Goal: Contribute content: Contribute content

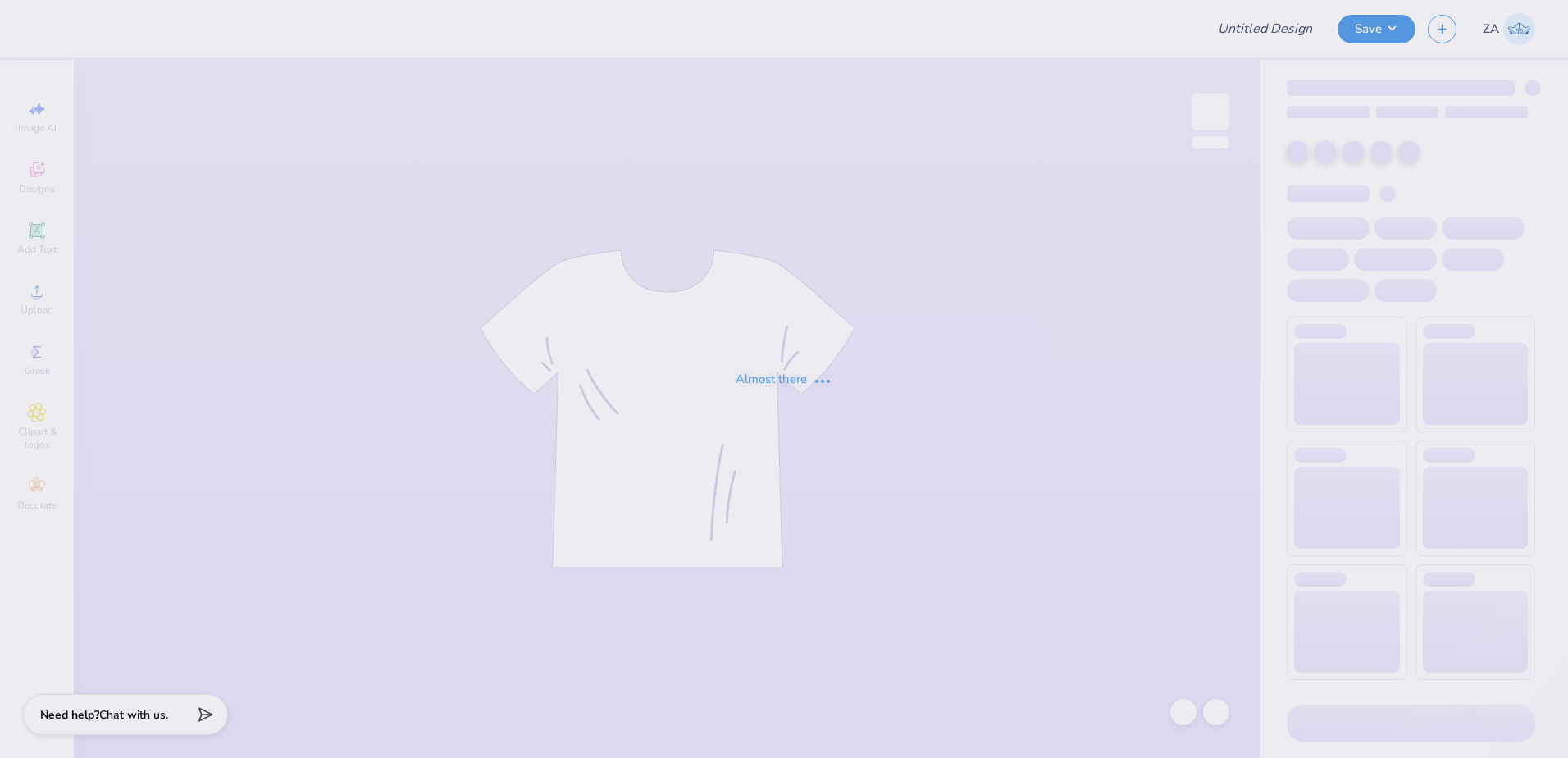
type input "Phi Mu - Parents Weekend New 2"
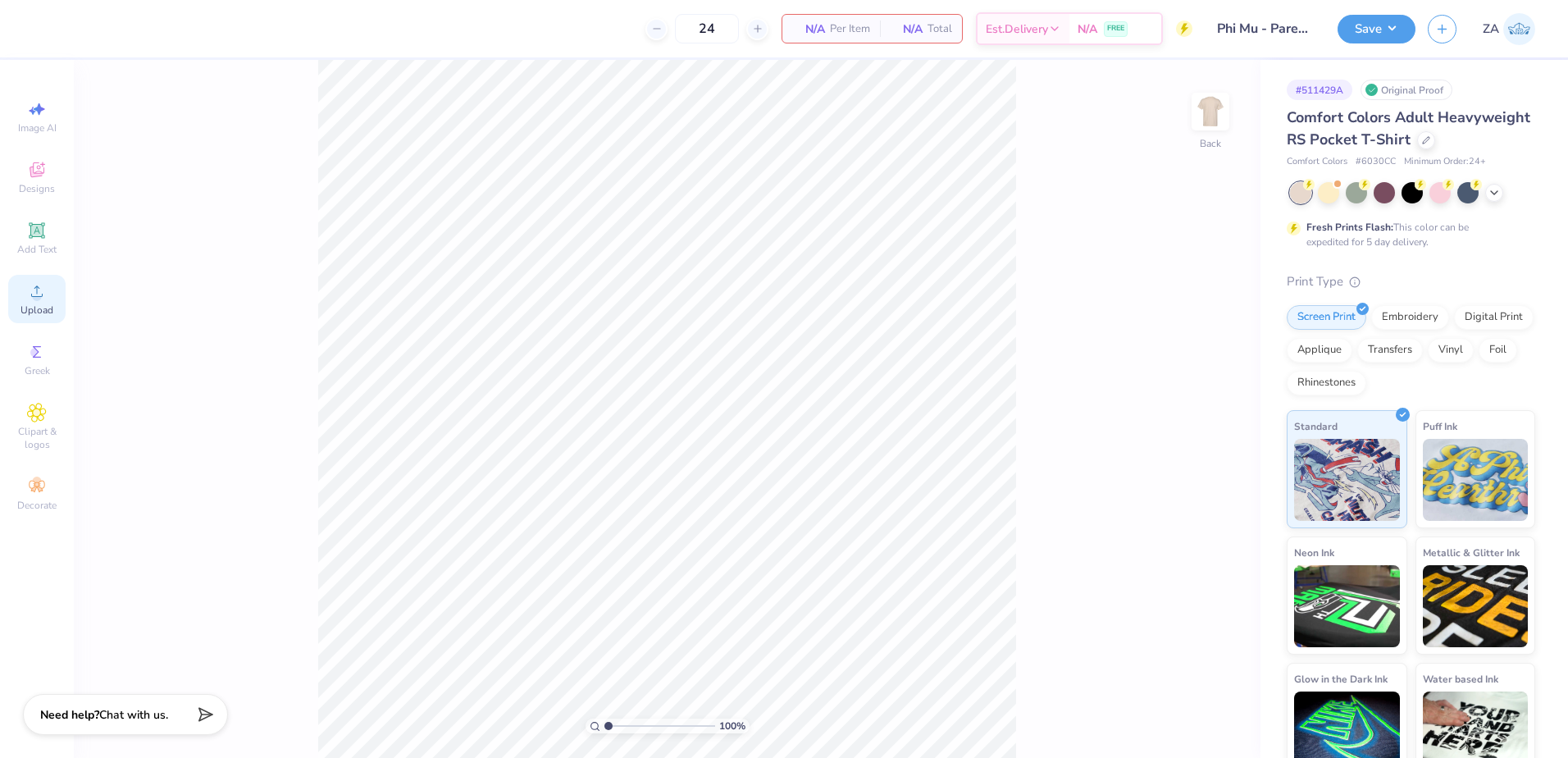
click at [51, 298] on div "Upload" at bounding box center [37, 299] width 57 height 49
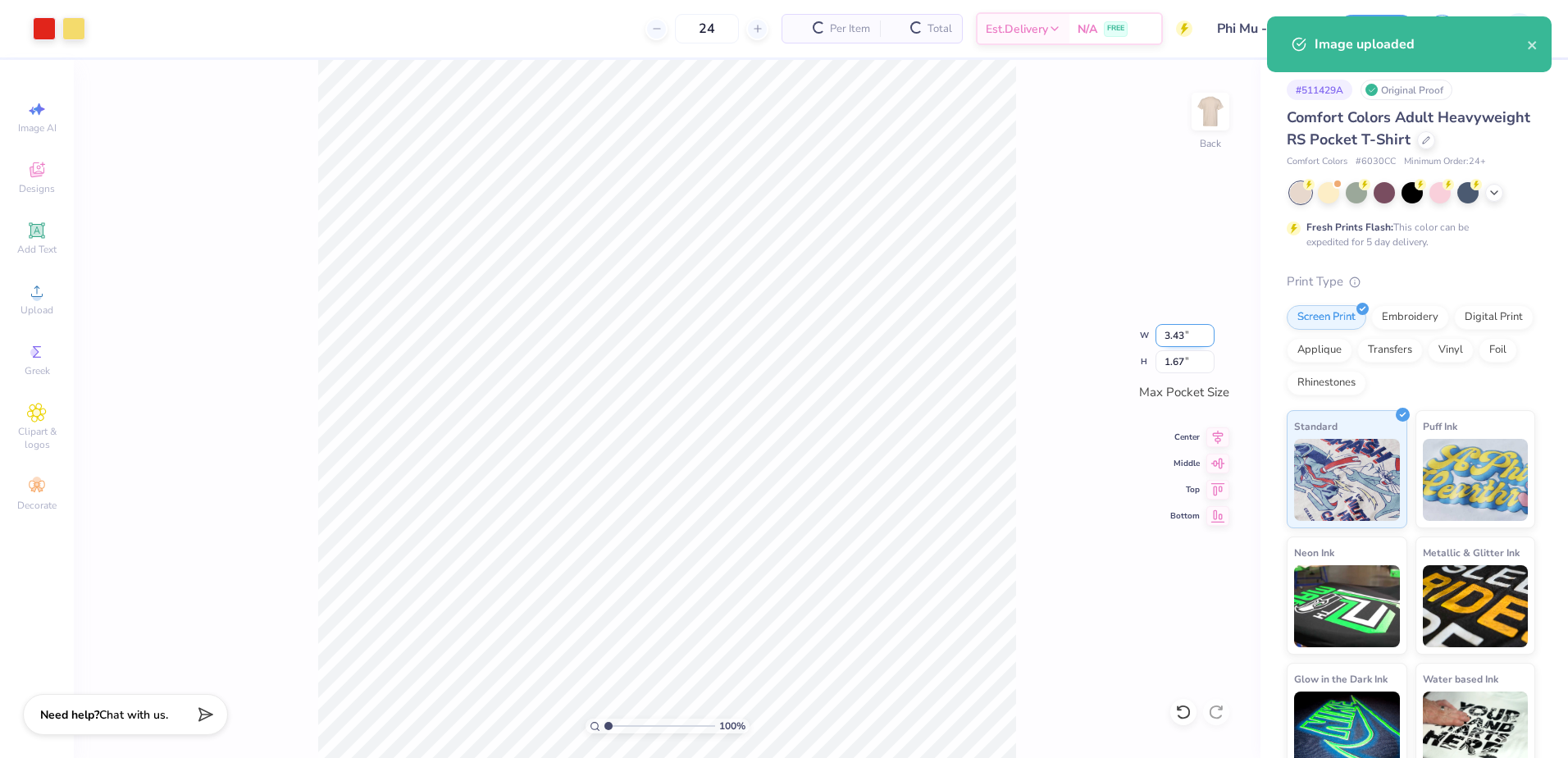
drag, startPoint x: 1163, startPoint y: 338, endPoint x: 1189, endPoint y: 338, distance: 26.0
click at [1189, 338] on input "3.43" at bounding box center [1185, 335] width 59 height 23
type input "3.50"
click at [1051, 362] on div "100 % Back W H 1.67 1.67 " Max Pocket Size Center Middle Top Bottom" at bounding box center [666, 408] width 1186 height 698
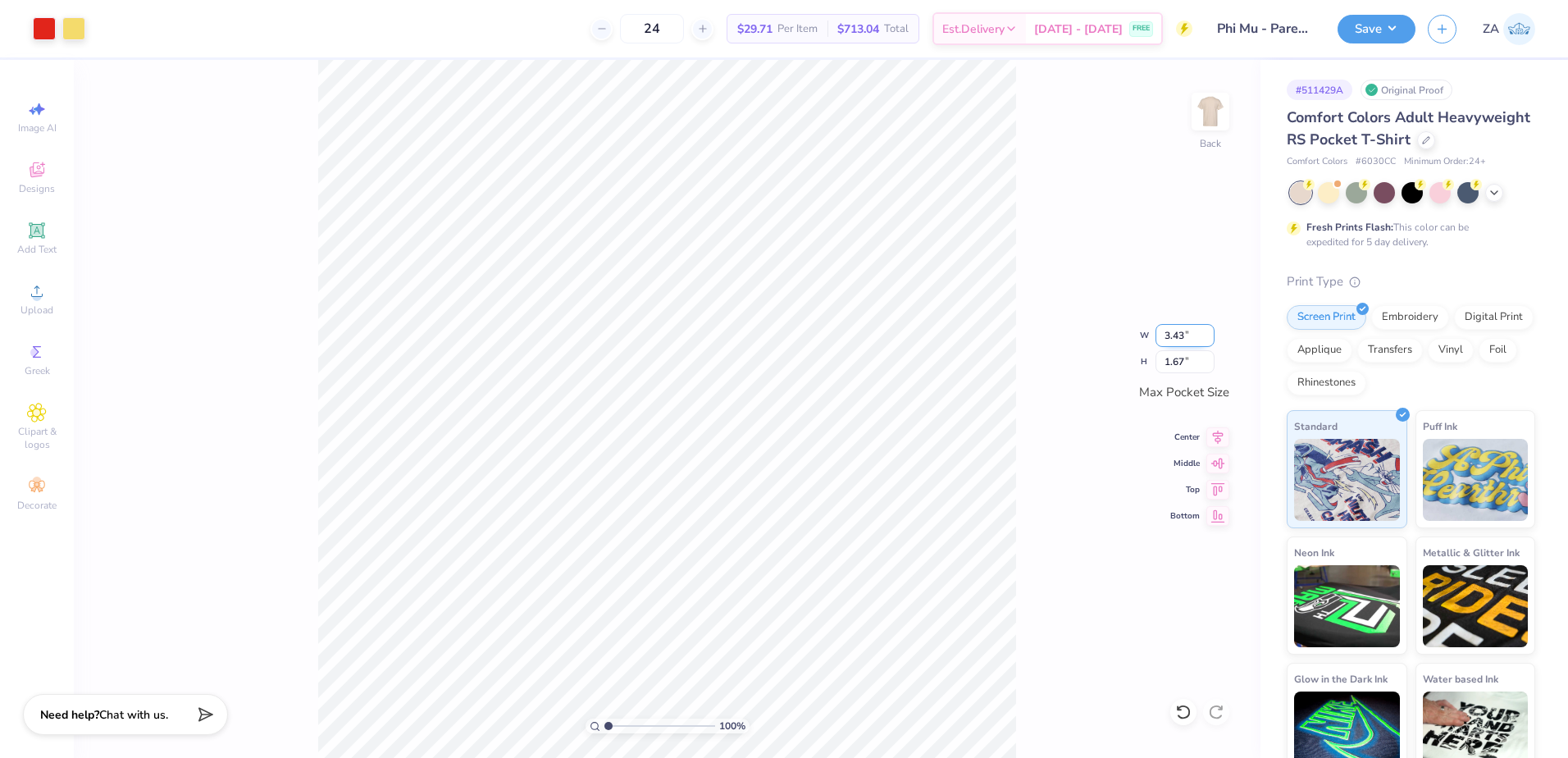
click at [1200, 331] on input "3.43" at bounding box center [1185, 335] width 59 height 23
drag, startPoint x: 1198, startPoint y: 333, endPoint x: 1168, endPoint y: 332, distance: 30.0
click at [1168, 332] on input "3.43" at bounding box center [1185, 335] width 59 height 23
type input "3"
type input "3.50"
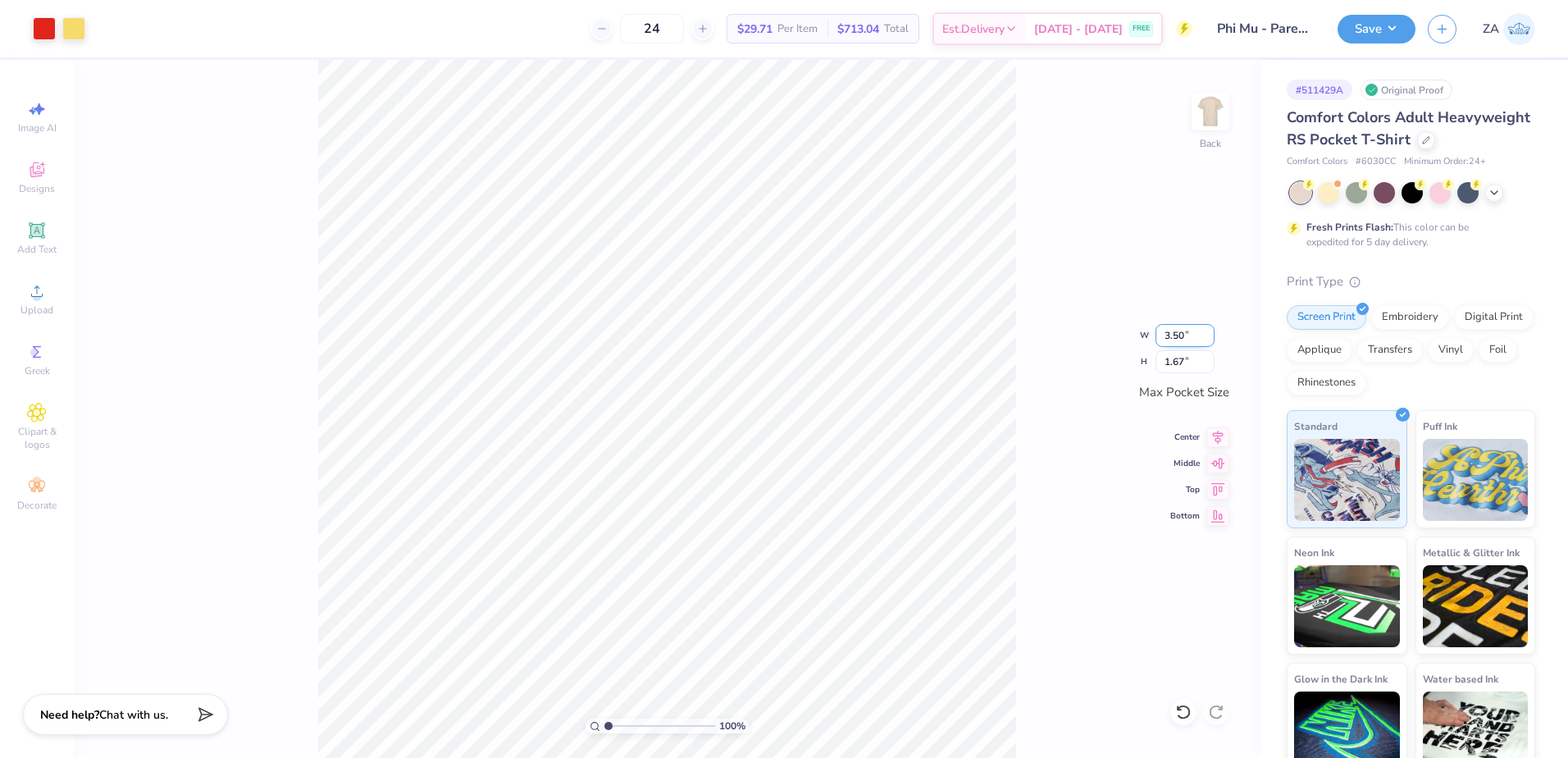
type input "1.70"
click at [1036, 267] on div "100 % Back W 3.50 3.50 " H 1.70 1.70 " Max Pocket Size Center Middle Top Bottom" at bounding box center [666, 408] width 1186 height 698
click at [1213, 119] on img at bounding box center [1210, 111] width 66 height 66
click at [1227, 116] on img at bounding box center [1210, 111] width 66 height 66
click at [79, 37] on div at bounding box center [73, 26] width 23 height 23
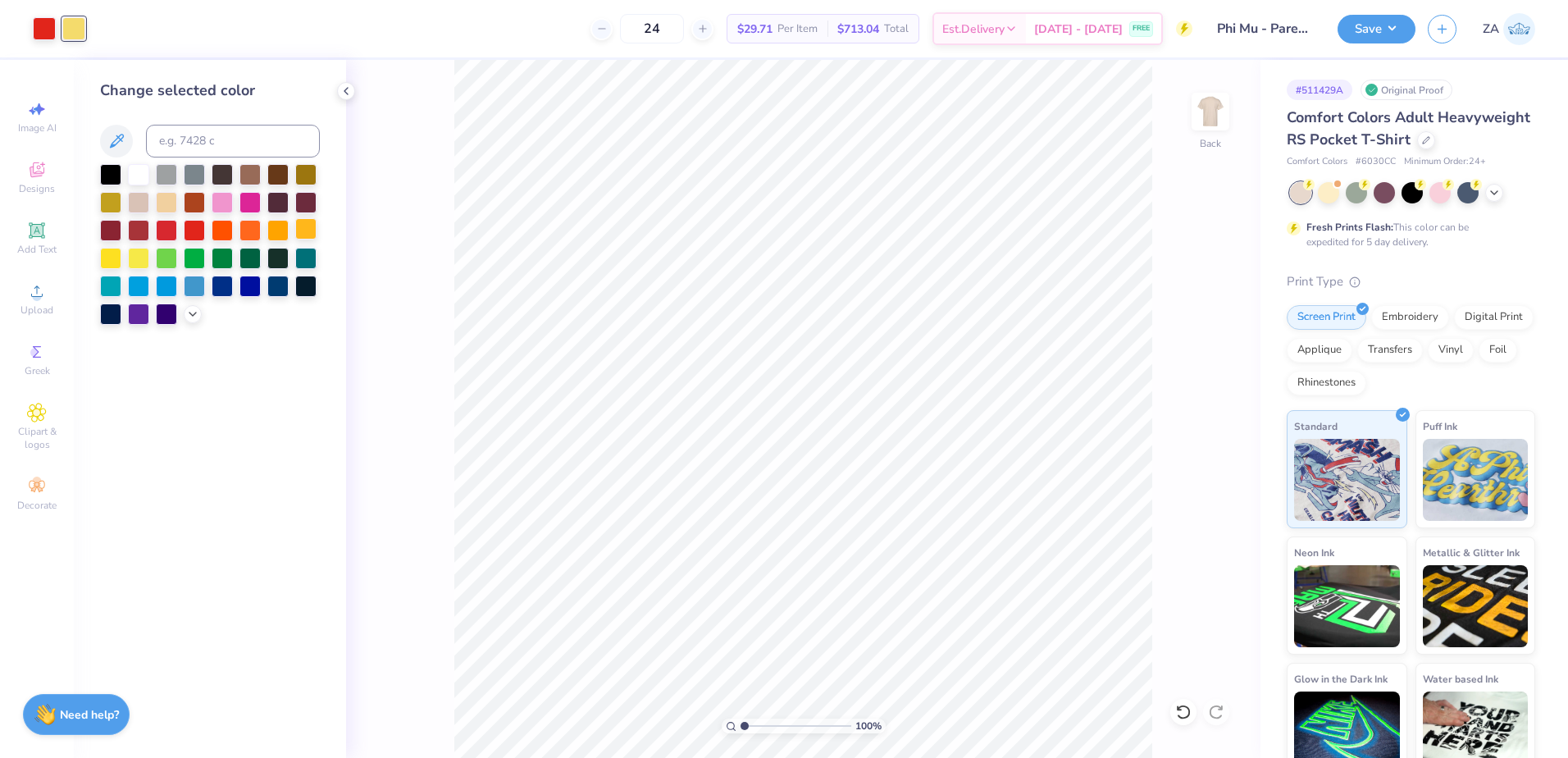
click at [300, 229] on div at bounding box center [306, 228] width 21 height 21
click at [1203, 114] on img at bounding box center [1210, 111] width 66 height 66
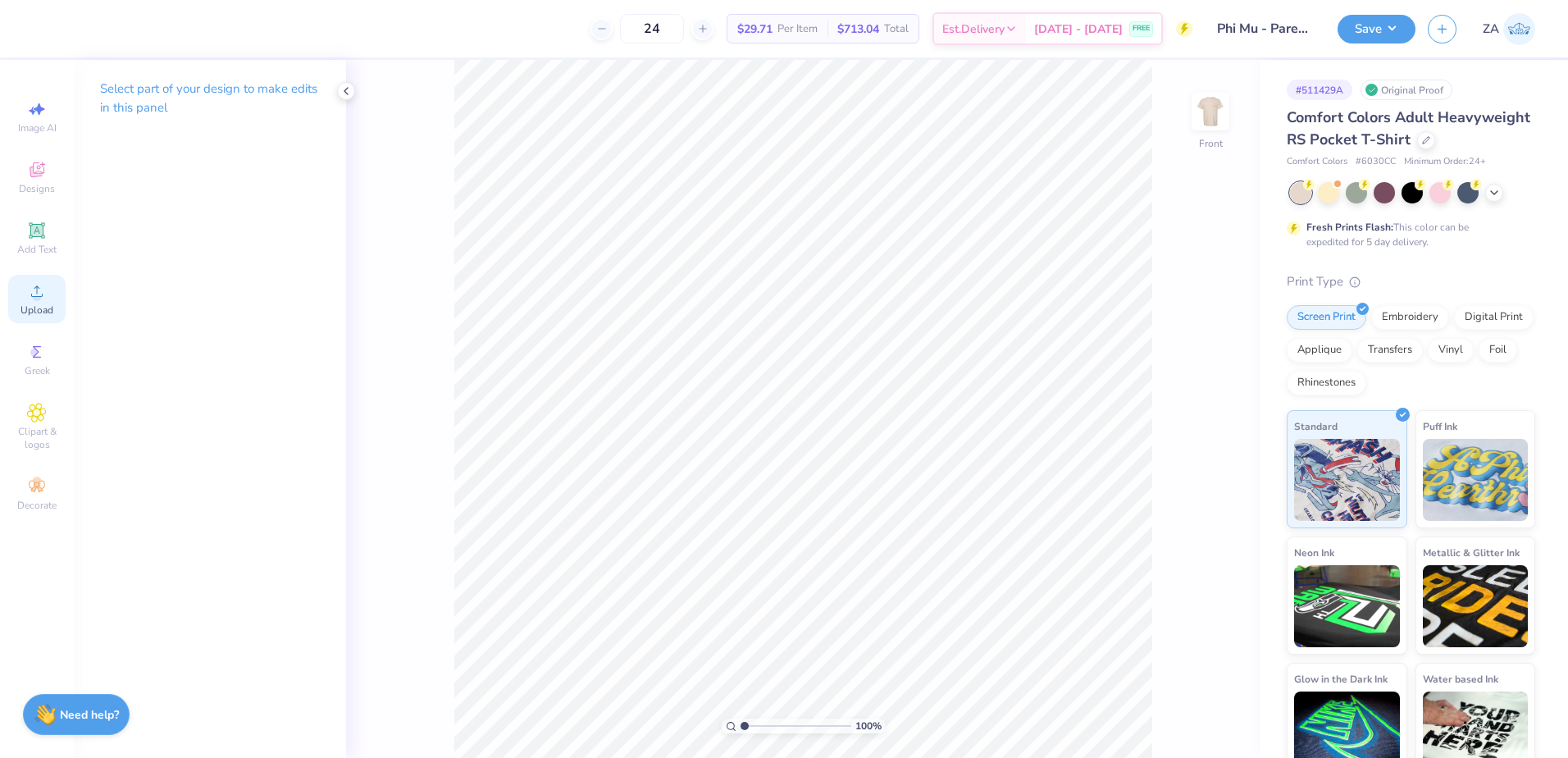
click at [41, 285] on icon at bounding box center [37, 291] width 20 height 20
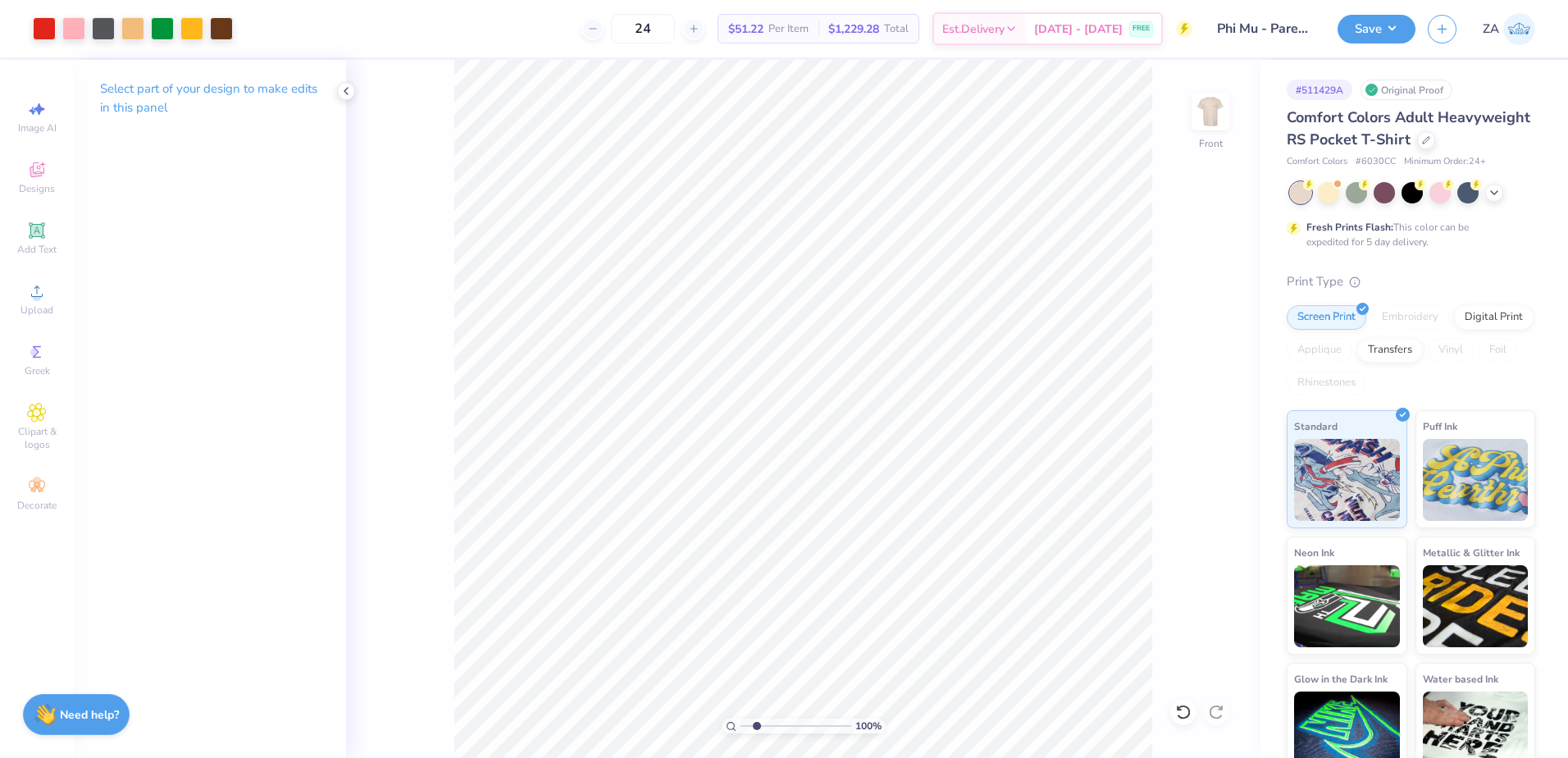
drag, startPoint x: 741, startPoint y: 722, endPoint x: 756, endPoint y: 723, distance: 15.0
click at [756, 723] on input "range" at bounding box center [796, 726] width 111 height 15
drag, startPoint x: 756, startPoint y: 723, endPoint x: 895, endPoint y: 716, distance: 139.2
click at [845, 719] on input "range" at bounding box center [793, 726] width 105 height 15
drag, startPoint x: 839, startPoint y: 725, endPoint x: 746, endPoint y: 719, distance: 93.2
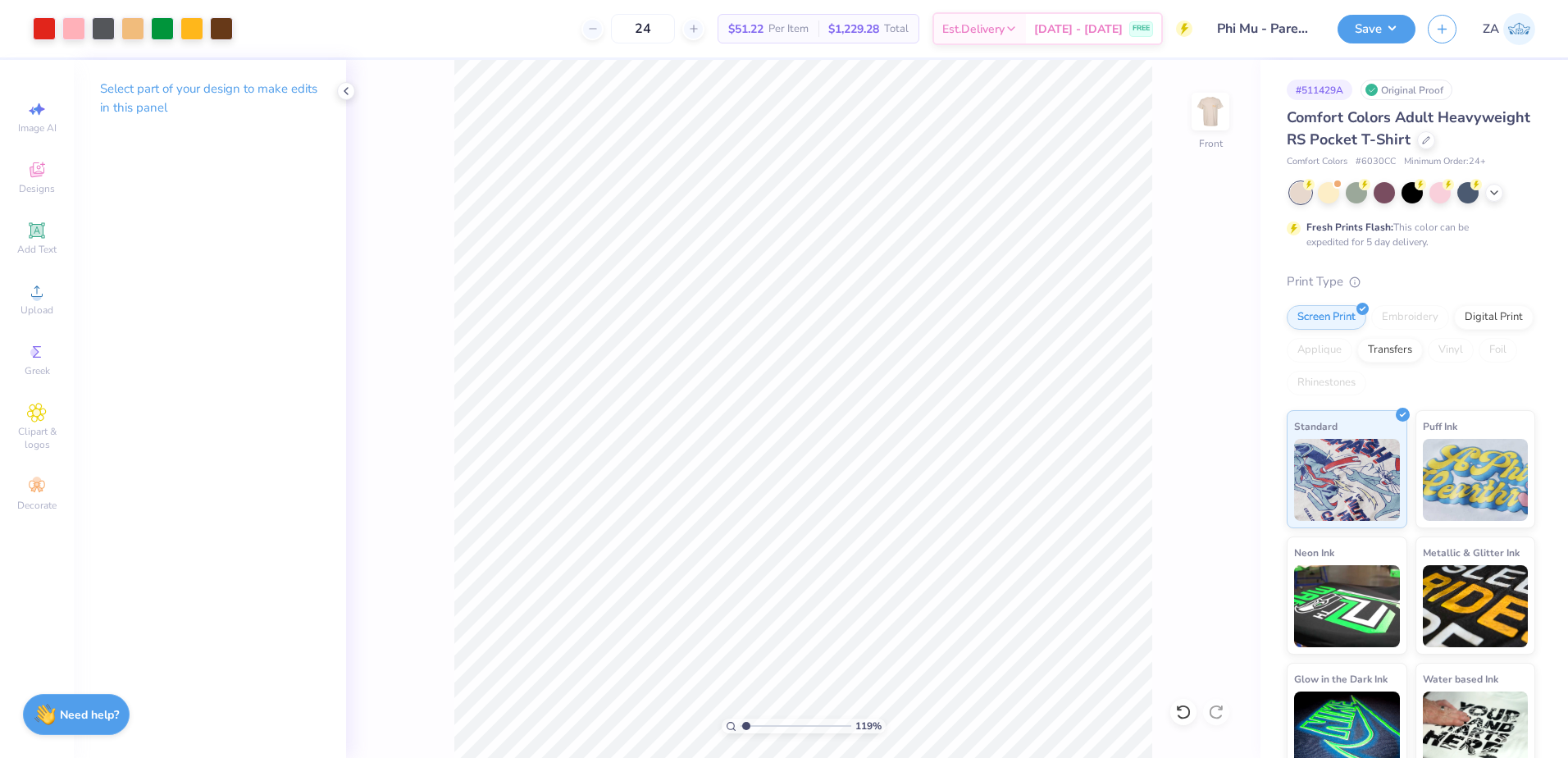
type input "1.19"
click at [746, 719] on input "range" at bounding box center [796, 726] width 111 height 15
click at [39, 304] on span "Upload" at bounding box center [37, 309] width 32 height 13
drag, startPoint x: 1179, startPoint y: 364, endPoint x: 1218, endPoint y: 365, distance: 39.0
click at [1215, 365] on input "18.00" at bounding box center [1199, 359] width 59 height 23
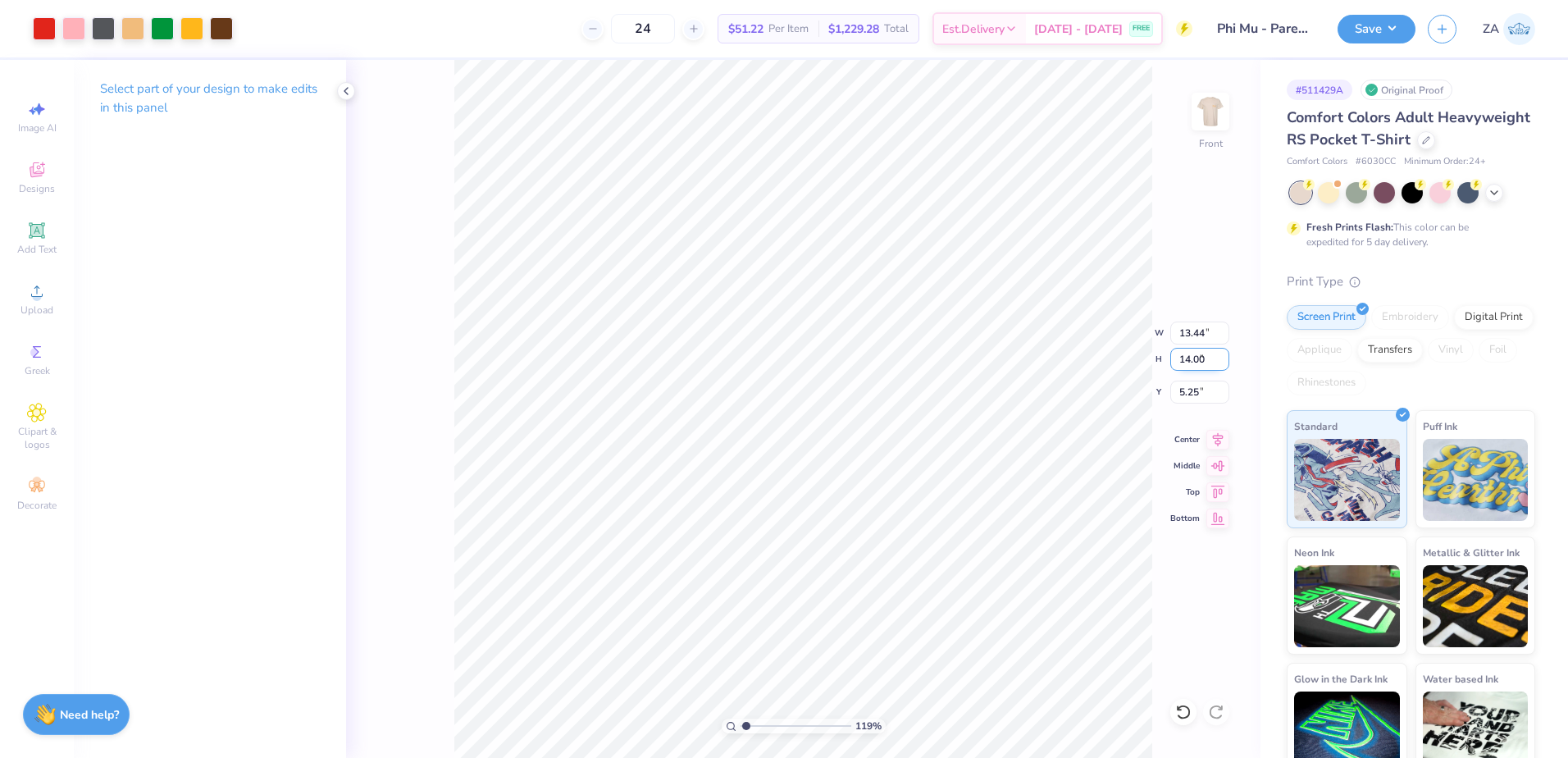
type input "14.00"
type input "10.45"
drag, startPoint x: 1204, startPoint y: 394, endPoint x: 1183, endPoint y: 395, distance: 21.0
click at [1183, 395] on input "7.25" at bounding box center [1199, 392] width 59 height 23
type input "7"
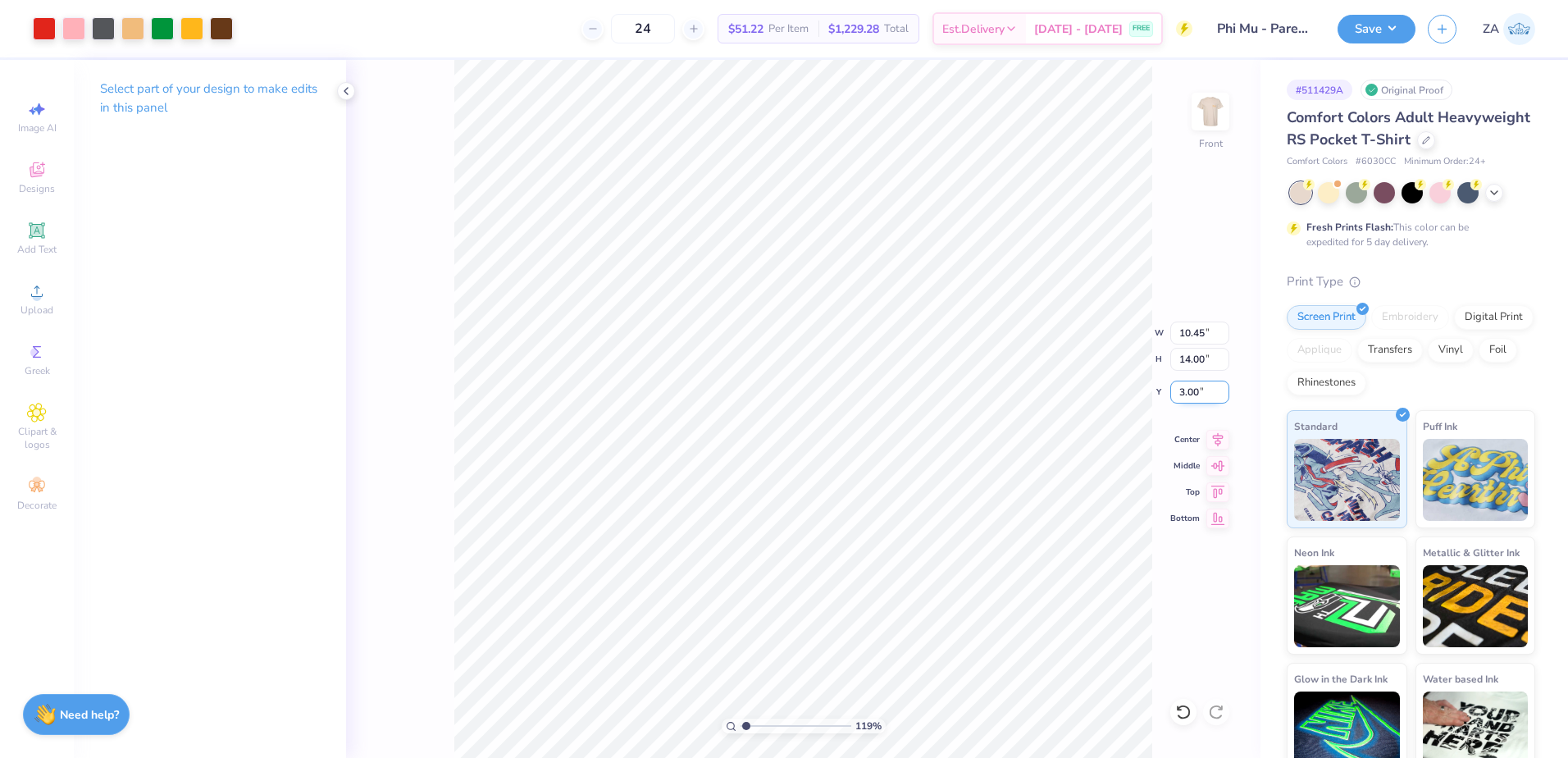
type input "3.00"
drag, startPoint x: 1208, startPoint y: 358, endPoint x: 1174, endPoint y: 361, distance: 34.1
click at [1174, 361] on input "14.00" at bounding box center [1199, 359] width 59 height 23
type input "15.00"
click at [1208, 392] on input "3.00" at bounding box center [1199, 392] width 59 height 23
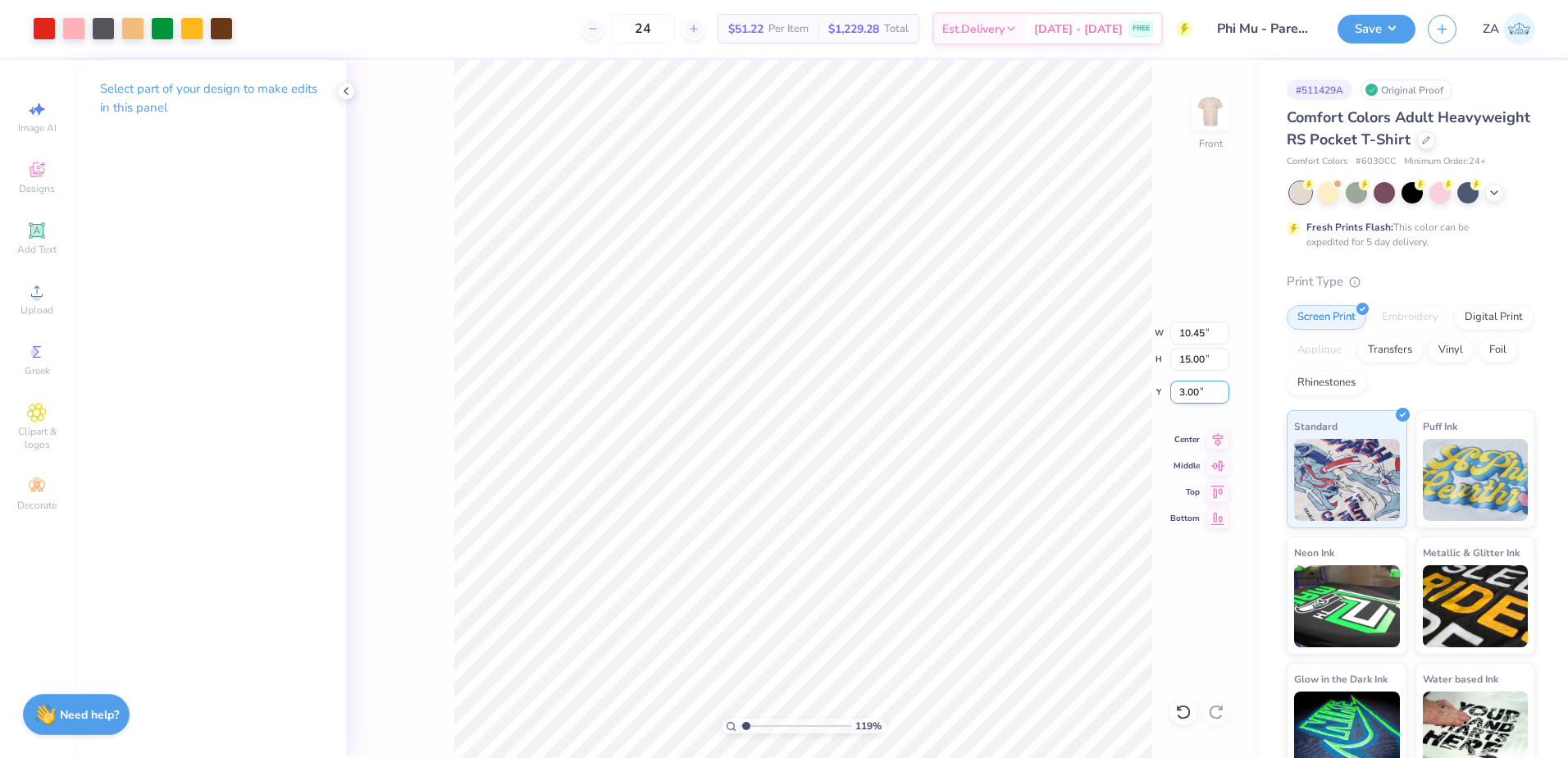
type input "11.20"
drag, startPoint x: 1206, startPoint y: 393, endPoint x: 1182, endPoint y: 393, distance: 24.0
click at [1182, 393] on input "2.50" at bounding box center [1199, 392] width 59 height 23
type input "3.00"
click at [1373, 28] on button "Save" at bounding box center [1376, 26] width 78 height 29
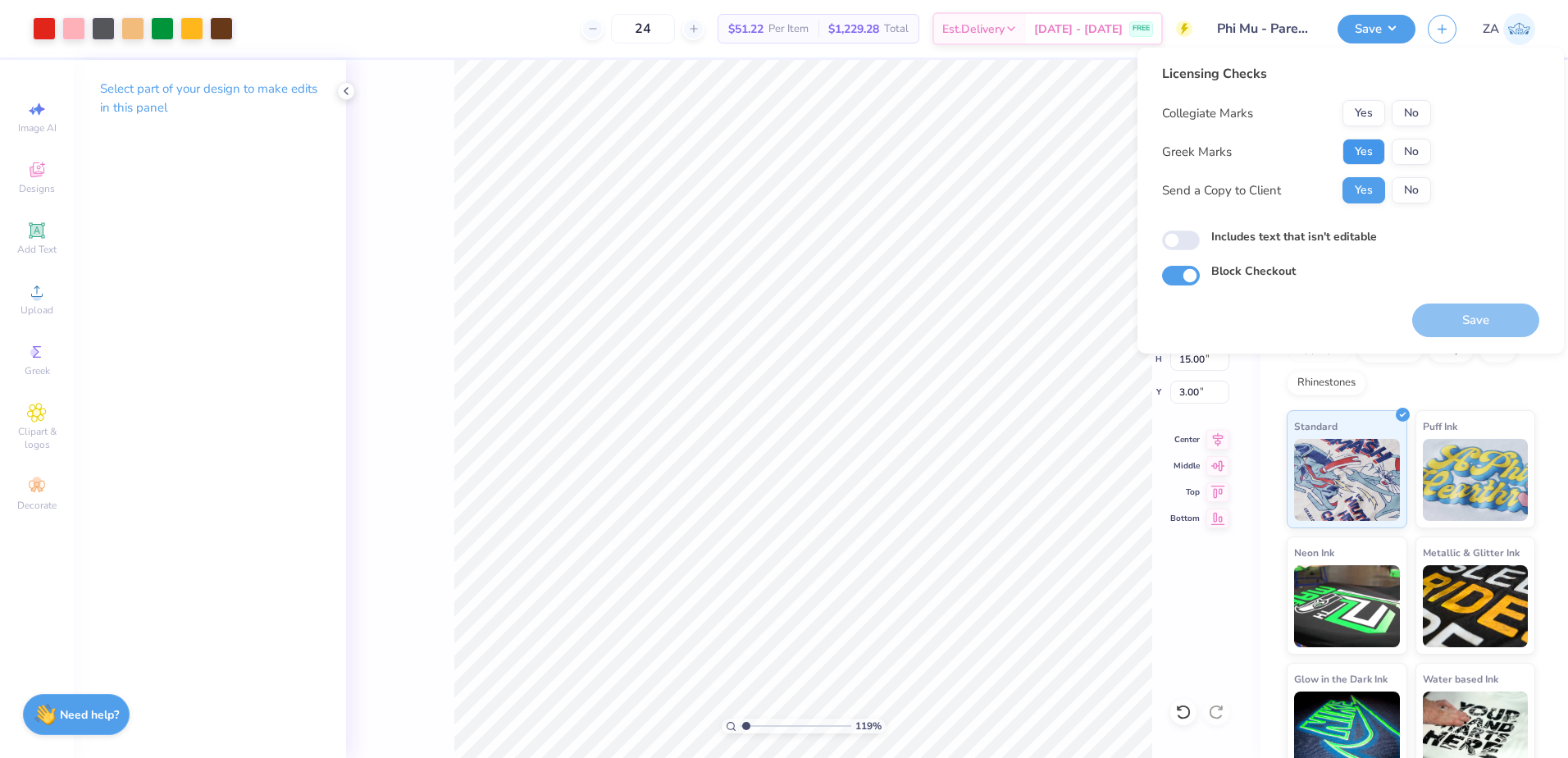
click at [1363, 154] on button "Yes" at bounding box center [1364, 151] width 43 height 26
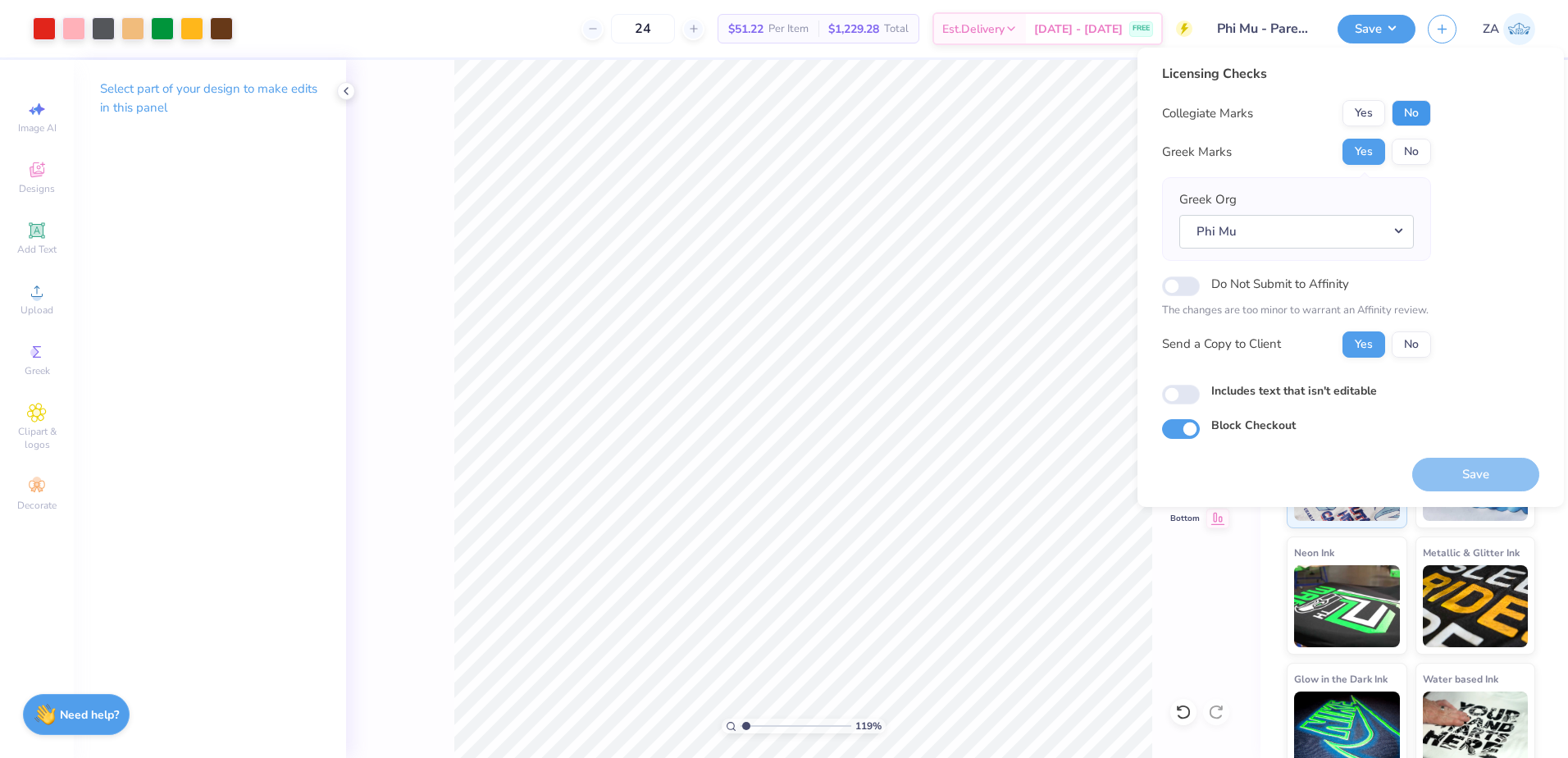
click at [1405, 109] on button "No" at bounding box center [1412, 113] width 39 height 26
click at [1460, 473] on button "Save" at bounding box center [1476, 474] width 127 height 33
